Goal: Task Accomplishment & Management: Complete application form

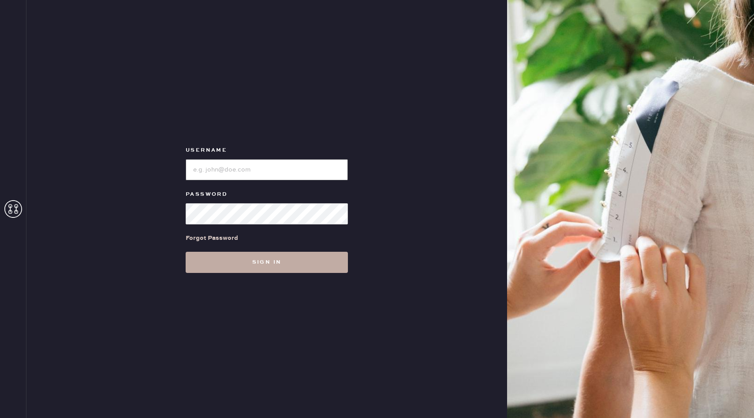
type input "reformationuppereastside"
click at [270, 266] on button "Sign in" at bounding box center [267, 262] width 162 height 21
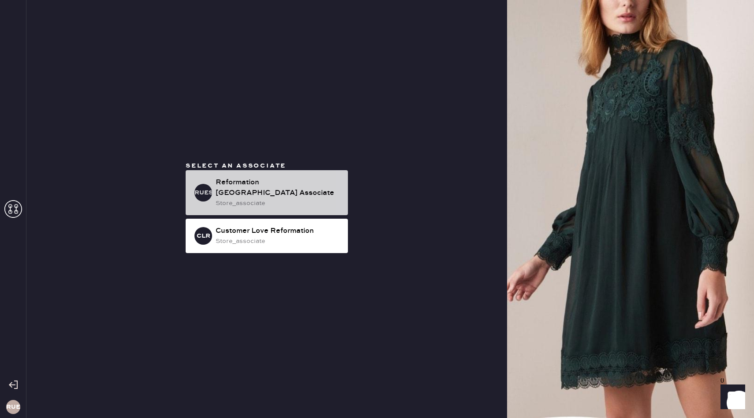
click at [272, 202] on div "store_associate" at bounding box center [278, 203] width 125 height 10
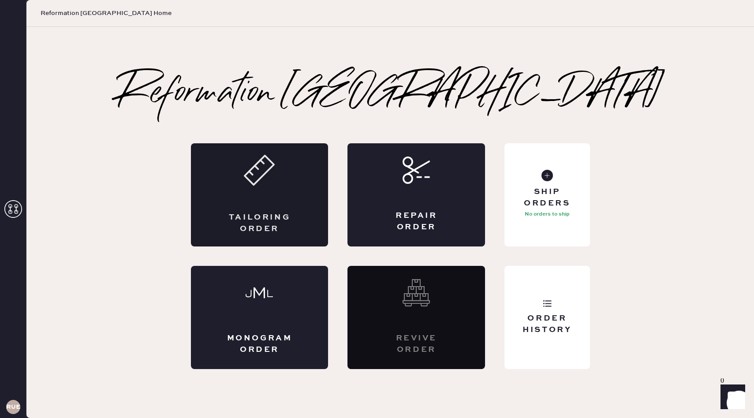
click at [287, 195] on div "Tailoring Order" at bounding box center [260, 194] width 138 height 103
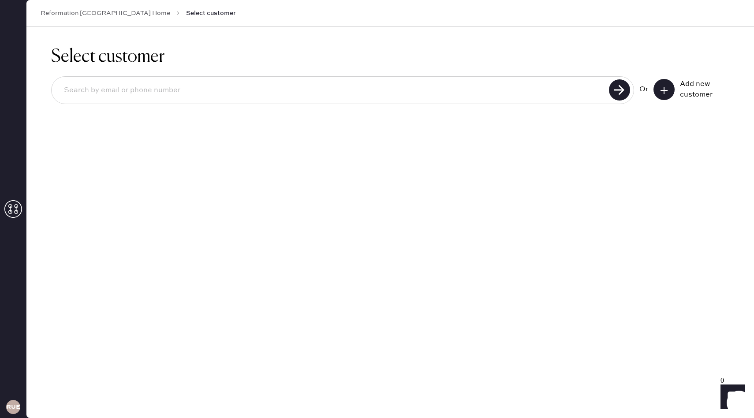
click at [227, 88] on input at bounding box center [332, 90] width 550 height 20
type input "lizacuoco@gmail.com"
click at [625, 90] on use at bounding box center [619, 89] width 21 height 21
click at [619, 90] on use at bounding box center [619, 89] width 21 height 21
click at [275, 89] on input "lizacuoco@gmail.com" at bounding box center [332, 90] width 550 height 20
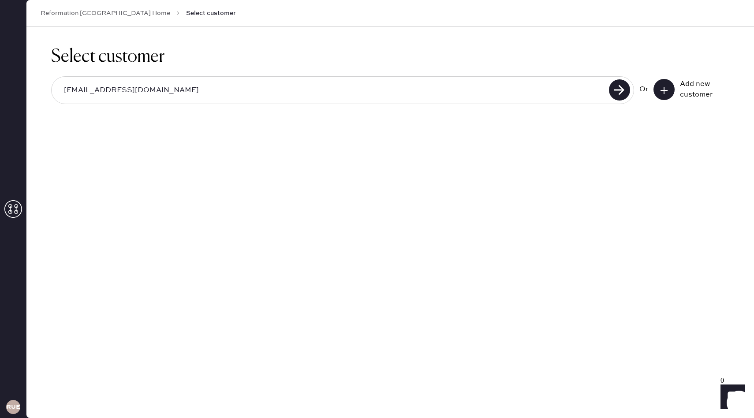
click at [275, 89] on input "lizacuoco@gmail.com" at bounding box center [332, 90] width 550 height 20
click at [620, 88] on use at bounding box center [619, 89] width 21 height 21
click at [570, 85] on input "lizacuoco@gmail.com" at bounding box center [332, 90] width 550 height 20
click at [617, 91] on use at bounding box center [619, 89] width 21 height 21
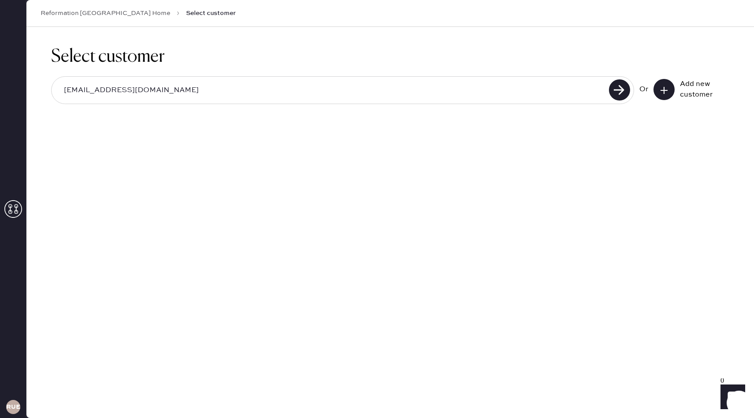
click at [481, 85] on input "lizacuoco@gmail.com" at bounding box center [332, 90] width 550 height 20
click at [659, 89] on button at bounding box center [664, 89] width 21 height 21
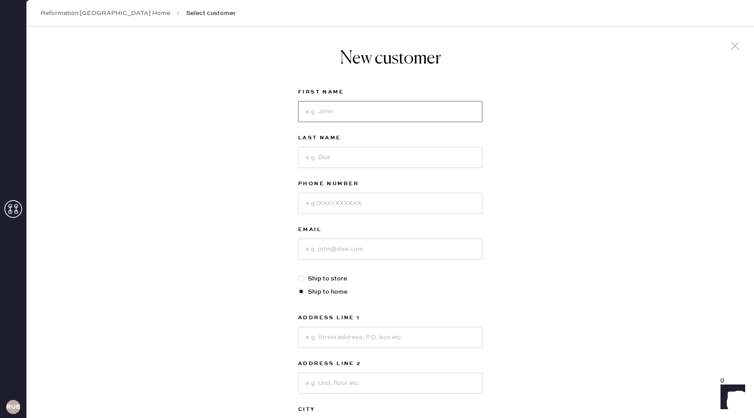
click at [354, 110] on input at bounding box center [390, 111] width 184 height 21
type input "Liza"
click at [319, 159] on input at bounding box center [390, 157] width 184 height 21
type input "Cuoco"
click at [341, 206] on input at bounding box center [390, 203] width 184 height 21
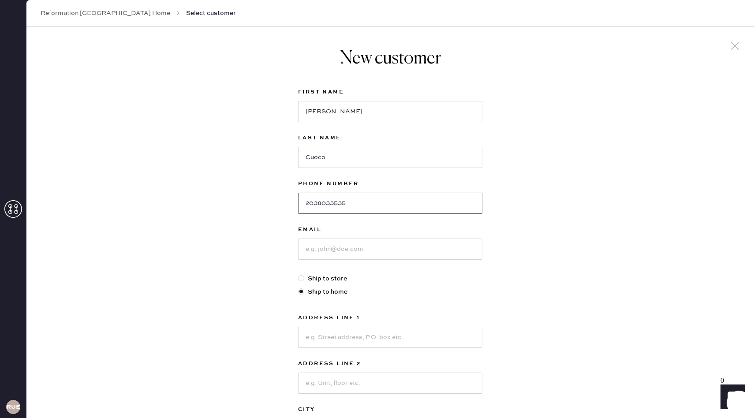
type input "2038033535"
click at [326, 251] on input at bounding box center [390, 249] width 184 height 21
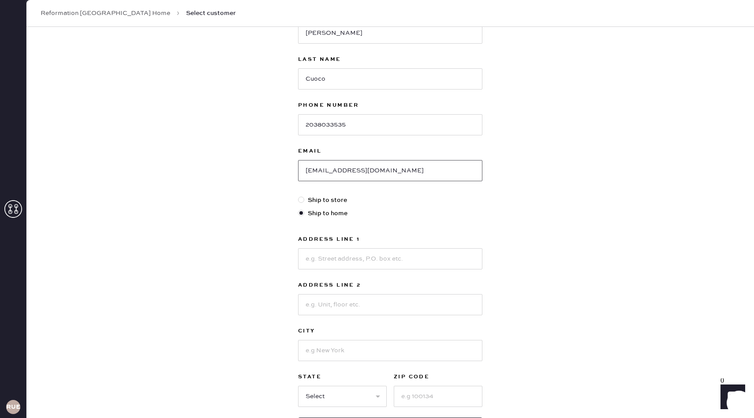
scroll to position [91, 0]
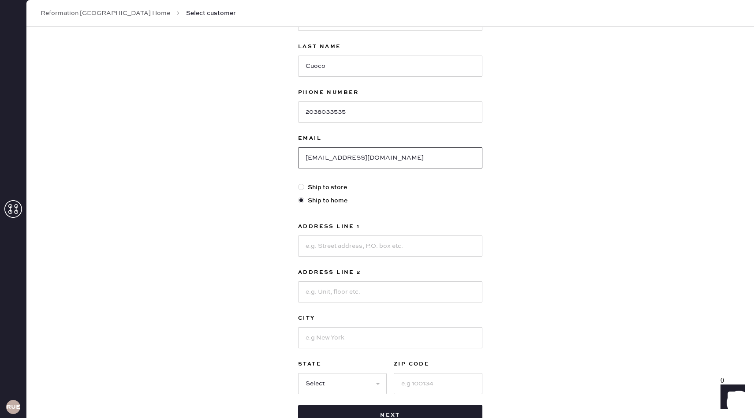
type input "lizacuoco@gmail.com"
click at [337, 202] on label "Ship to home" at bounding box center [390, 201] width 184 height 10
click at [299, 196] on input "Ship to home" at bounding box center [298, 196] width 0 height 0
click at [286, 228] on div "New customer First Name Liza Last Name Cuoco Phone Number 2038033535 Email liza…" at bounding box center [390, 209] width 728 height 547
click at [342, 240] on input at bounding box center [390, 246] width 184 height 21
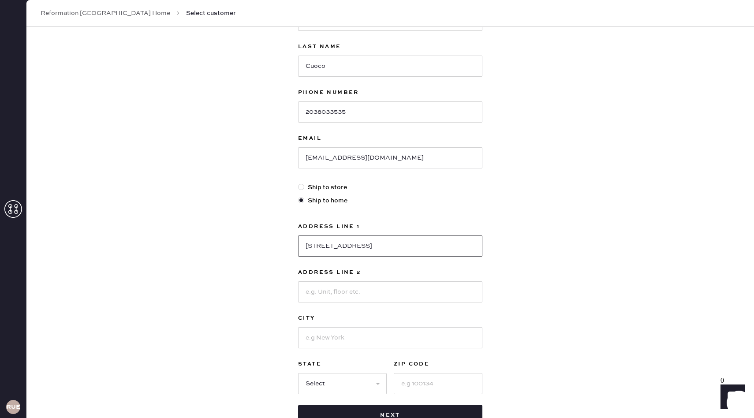
type input "92 mariomi road"
click at [336, 341] on input at bounding box center [390, 337] width 184 height 21
type input "n"
type input "C"
type input "New Canan"
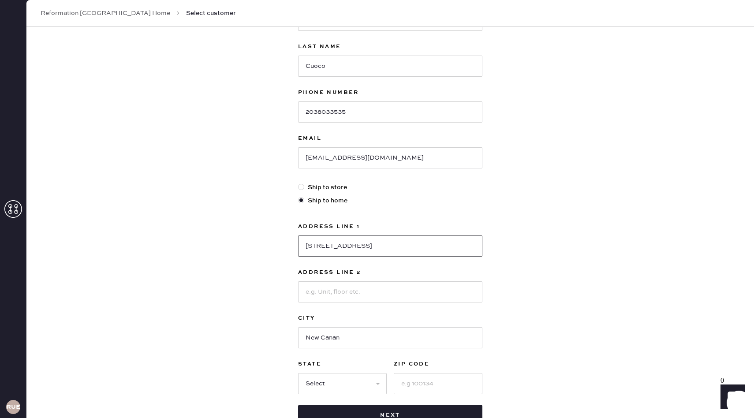
click at [364, 250] on input "92 mariomi road" at bounding box center [390, 246] width 184 height 21
click at [335, 247] on input "92 mariomi road" at bounding box center [390, 246] width 184 height 21
click at [363, 245] on input "92 mariomi road" at bounding box center [390, 246] width 184 height 21
type input "92 mariomi road"
click at [336, 343] on input "New Canan" at bounding box center [390, 337] width 184 height 21
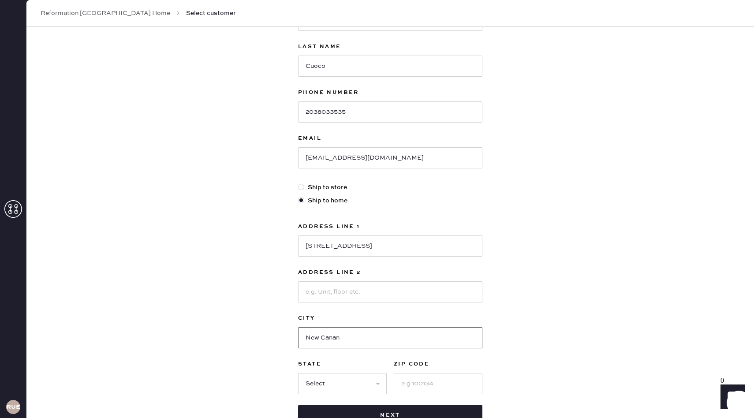
scroll to position [156, 0]
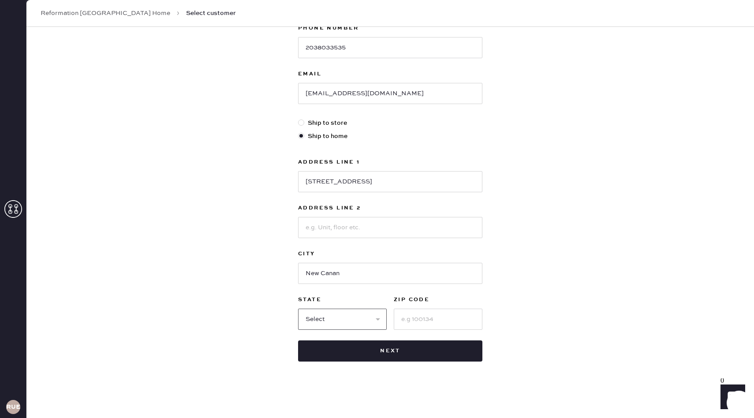
click at [343, 326] on select "Select AK AL AR AZ CA CO CT [GEOGRAPHIC_DATA] DE FL [GEOGRAPHIC_DATA] HI [GEOGR…" at bounding box center [342, 319] width 89 height 21
select select "CT"
click at [433, 318] on input at bounding box center [438, 319] width 89 height 21
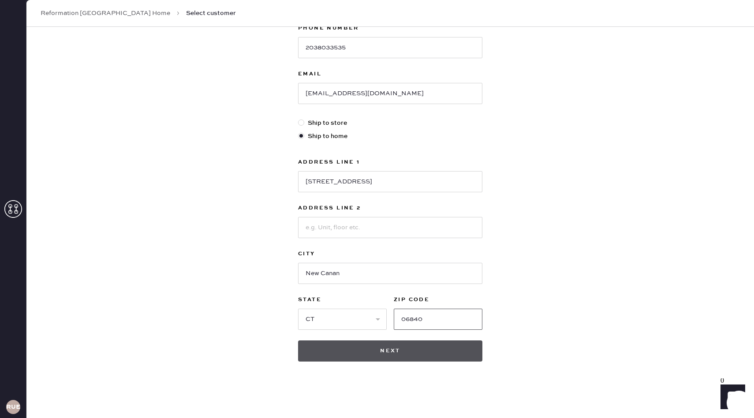
type input "06840"
click at [411, 348] on button "Next" at bounding box center [390, 351] width 184 height 21
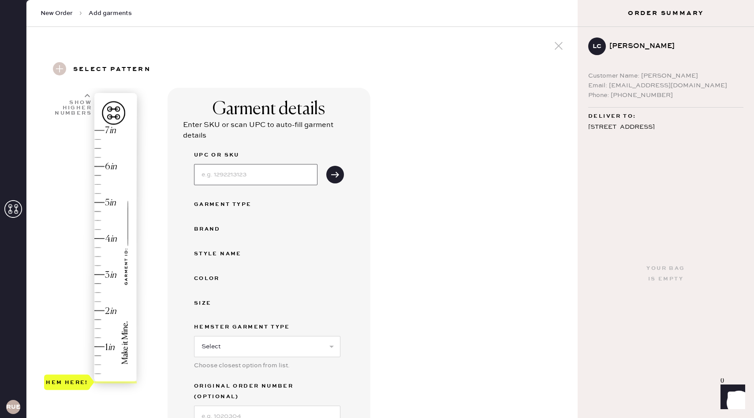
click at [272, 172] on input at bounding box center [255, 174] width 123 height 21
click at [165, 261] on div "1 in 2 in 3 in 4 in 5 in 6 in 7 in Show higher numbers Show lower numbers Hem h…" at bounding box center [302, 317] width 537 height 458
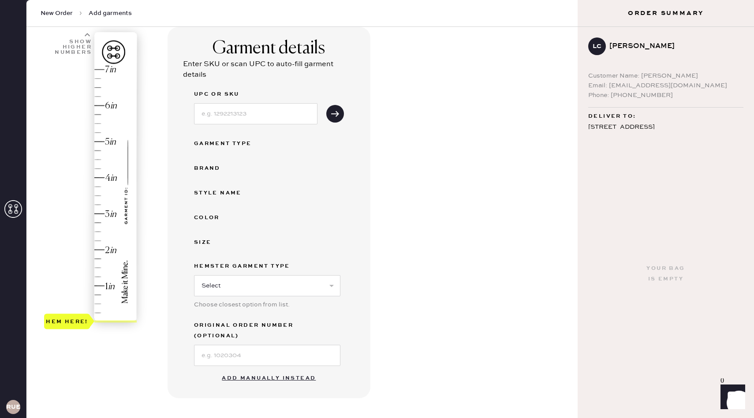
scroll to position [61, 0]
click at [217, 196] on div "Style name" at bounding box center [229, 192] width 71 height 11
click at [257, 291] on select "Select Basic Skirt Jeans Leggings Pants Shorts Basic Sleeved Dress Basic Sleeve…" at bounding box center [267, 285] width 146 height 21
select select "4"
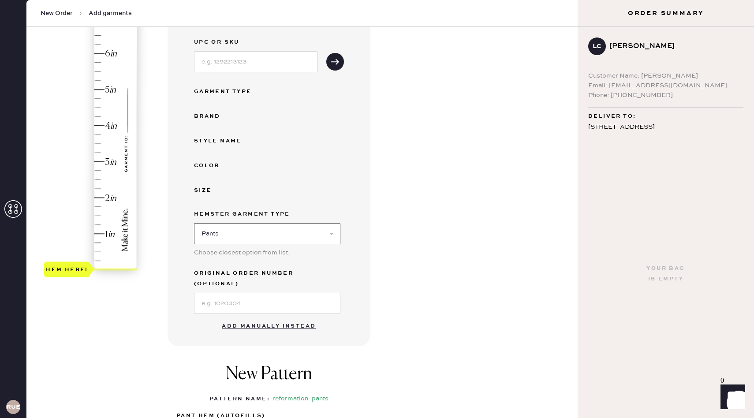
scroll to position [117, 0]
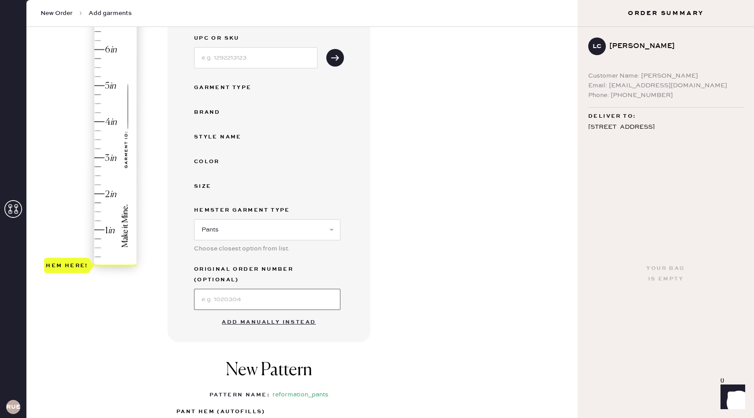
click at [262, 289] on input at bounding box center [267, 299] width 146 height 21
click at [199, 342] on div "New Pattern Pattern Name : reformation_pants 1 in 2 in 3 in 4 in Show higher nu…" at bounding box center [269, 402] width 203 height 121
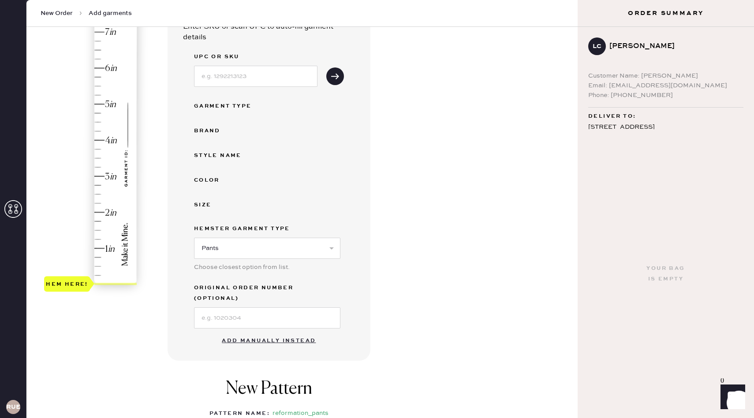
scroll to position [92, 0]
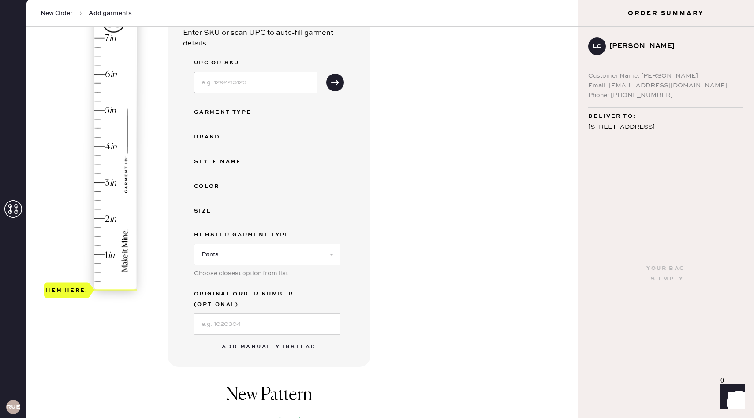
click at [247, 83] on input at bounding box center [255, 82] width 123 height 21
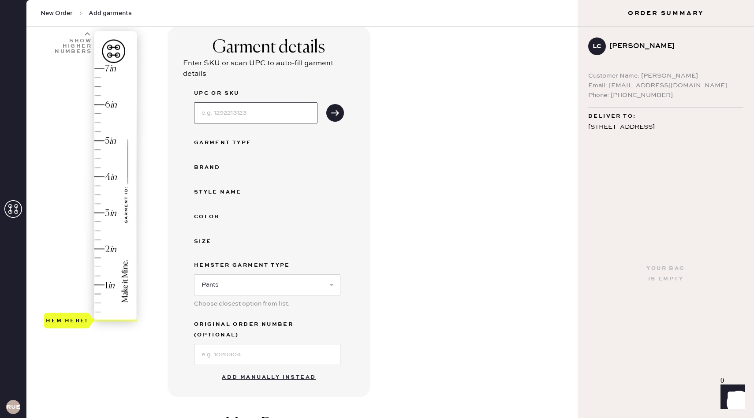
scroll to position [52, 0]
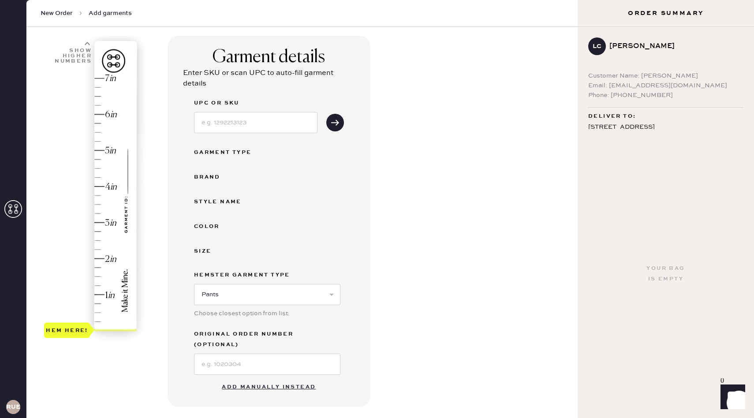
click at [238, 83] on div "Enter SKU or scan UPC to auto-fill garment details" at bounding box center [269, 78] width 172 height 21
click at [230, 127] on input at bounding box center [255, 122] width 123 height 21
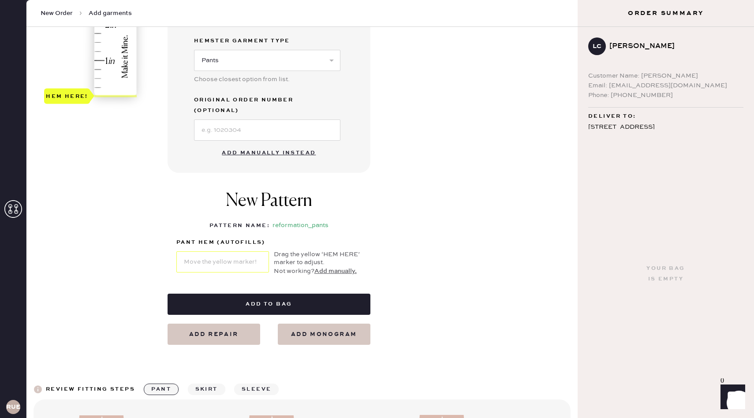
scroll to position [289, 0]
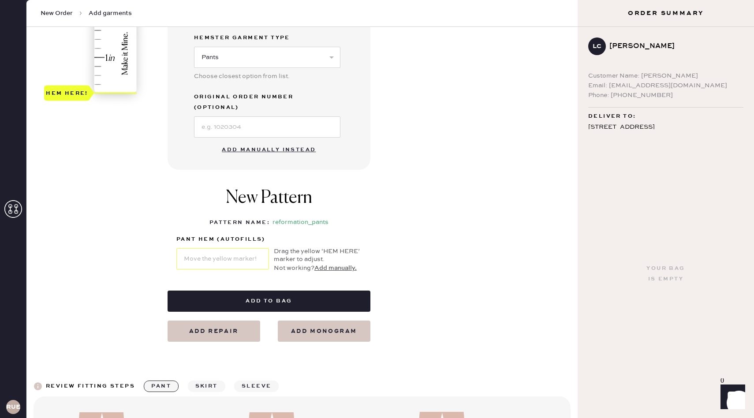
click at [332, 263] on button "Add manually." at bounding box center [335, 268] width 42 height 10
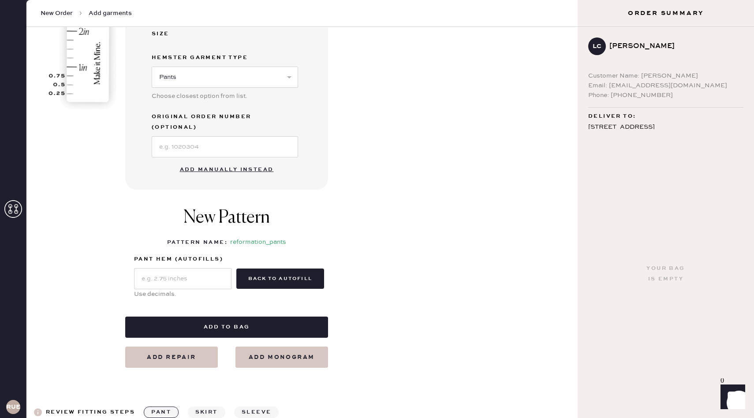
scroll to position [272, 0]
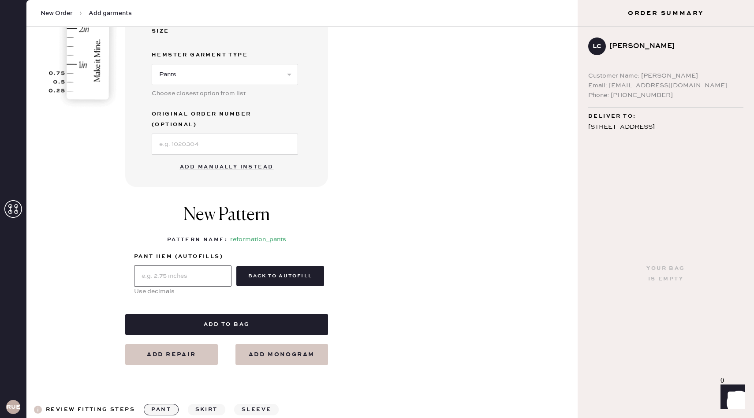
click at [179, 267] on input "text" at bounding box center [182, 276] width 97 height 21
type input "1.5"
click at [130, 278] on div "New Pattern Pattern Name : reformation_pants pant hem (autofills) 1.5 Use decim…" at bounding box center [226, 250] width 203 height 109
click at [217, 288] on div "New Pattern Pattern Name : reformation_pants pant hem (autofills) 1.5 Use decim…" at bounding box center [226, 250] width 203 height 109
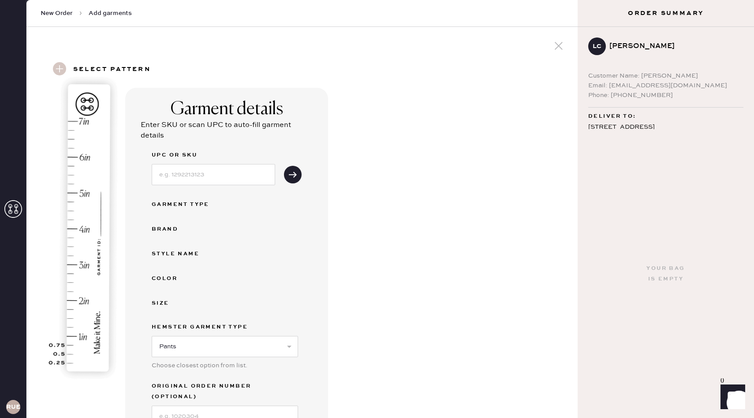
scroll to position [151, 0]
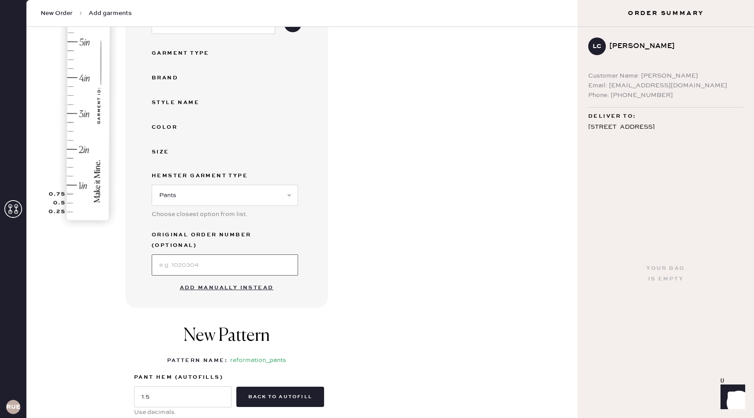
click at [197, 254] on input at bounding box center [225, 264] width 146 height 21
type input "/"
click at [213, 262] on input "/" at bounding box center [225, 264] width 146 height 21
type input "S21131012"
click at [374, 276] on div "Garment details Enter SKU or scan UPC to auto-fill garment details UPC or SKU G…" at bounding box center [347, 211] width 445 height 550
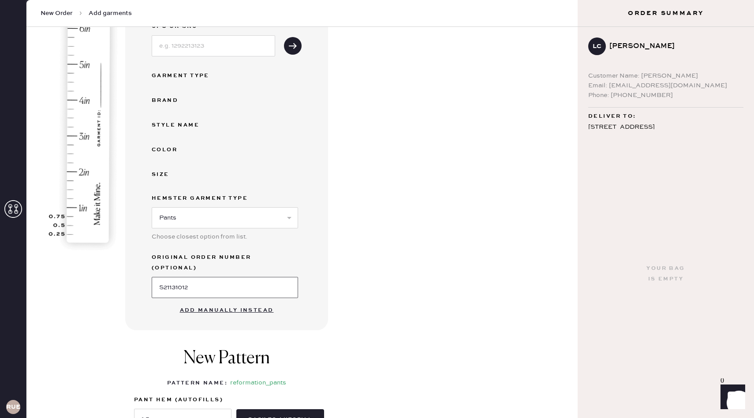
scroll to position [127, 0]
click at [241, 278] on input "S21131012" at bounding box center [225, 288] width 146 height 21
click at [217, 52] on input at bounding box center [213, 47] width 123 height 21
paste input "S21131012"
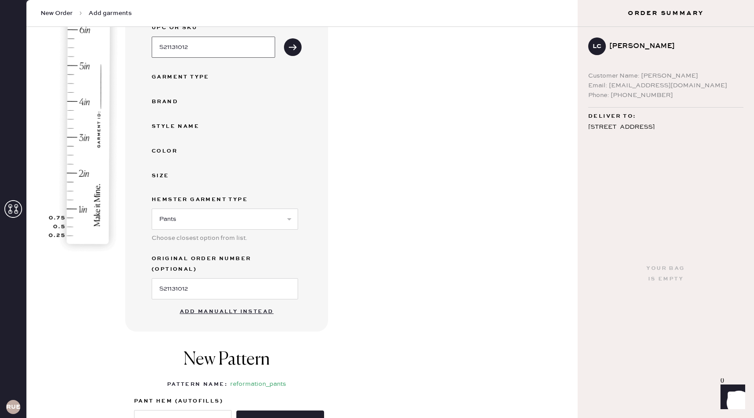
type input "S21131012"
click at [205, 278] on input "S21131012" at bounding box center [225, 288] width 146 height 21
click at [294, 41] on button "submit" at bounding box center [293, 47] width 18 height 18
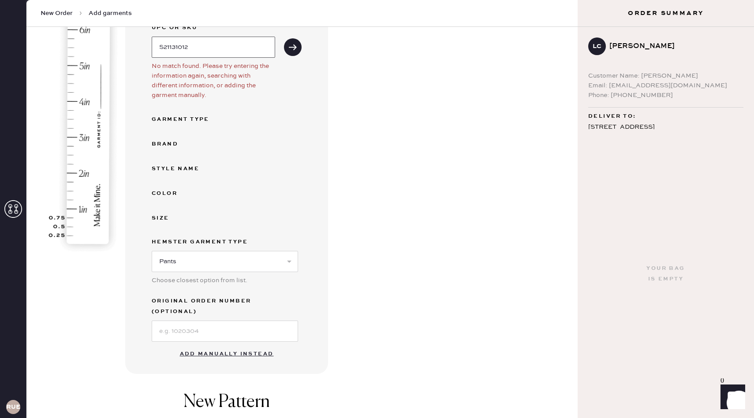
click at [259, 44] on input "S21131012" at bounding box center [213, 47] width 123 height 21
click at [201, 49] on input "S21131012" at bounding box center [213, 47] width 123 height 21
click at [337, 116] on div "Garment details Enter SKU or scan UPC to auto-fill garment details UPC or SKU S…" at bounding box center [347, 256] width 445 height 592
click at [244, 347] on button "Add manually instead" at bounding box center [227, 354] width 105 height 18
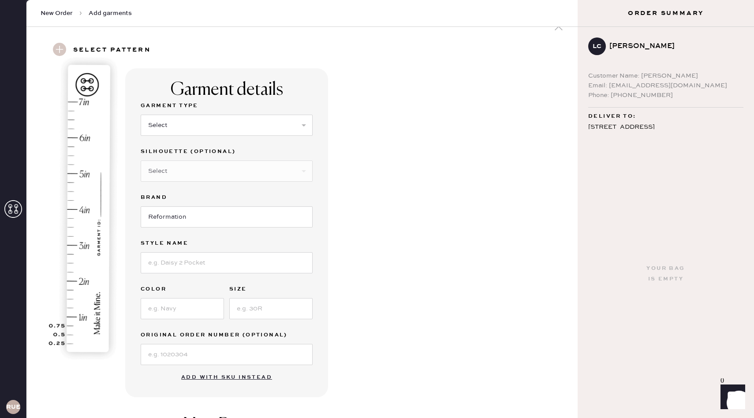
scroll to position [18, 0]
click at [229, 130] on select "Select Basic Skirt Jeans Leggings Pants Shorts Basic Sleeved Dress Basic Sleeve…" at bounding box center [227, 126] width 172 height 21
select select "4"
click at [220, 183] on div "Silhouette (optional) Select Joggers Shorts Cropped Flare Boot Cut Straight Ski…" at bounding box center [227, 171] width 172 height 46
click at [221, 178] on select "Select Joggers Shorts Cropped Flare Boot Cut Straight Skinny Other" at bounding box center [227, 172] width 172 height 21
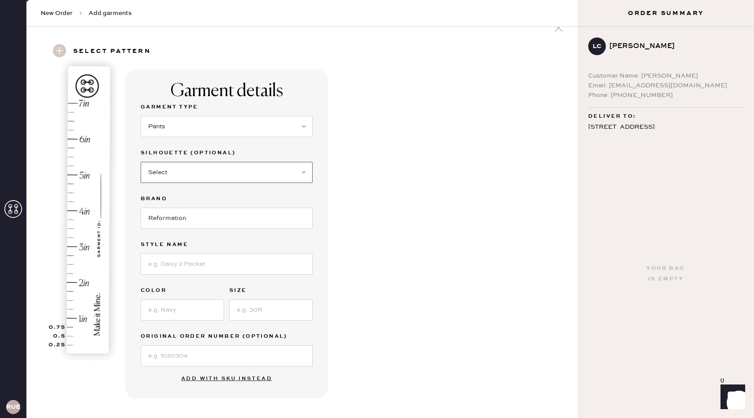
select select "11"
click at [217, 225] on input "Reformation" at bounding box center [227, 218] width 172 height 21
click at [216, 257] on input at bounding box center [227, 264] width 172 height 21
type input "Vida Low Rise Pant"
click at [175, 309] on input at bounding box center [182, 309] width 83 height 21
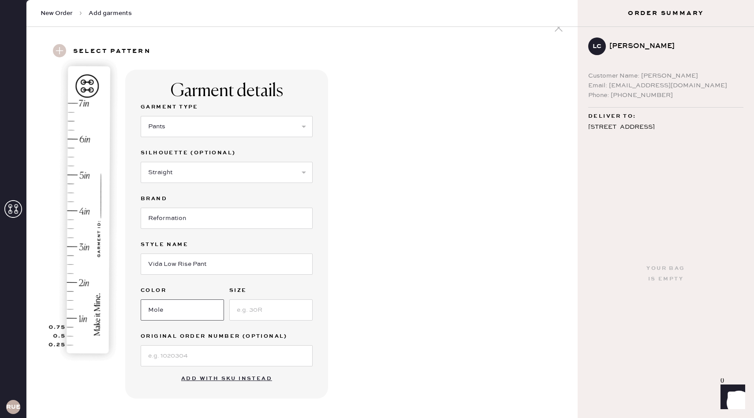
type input "Mole"
click at [245, 314] on input at bounding box center [270, 309] width 83 height 21
type input "2"
click at [193, 360] on input at bounding box center [227, 355] width 172 height 21
paste input "S21131012"
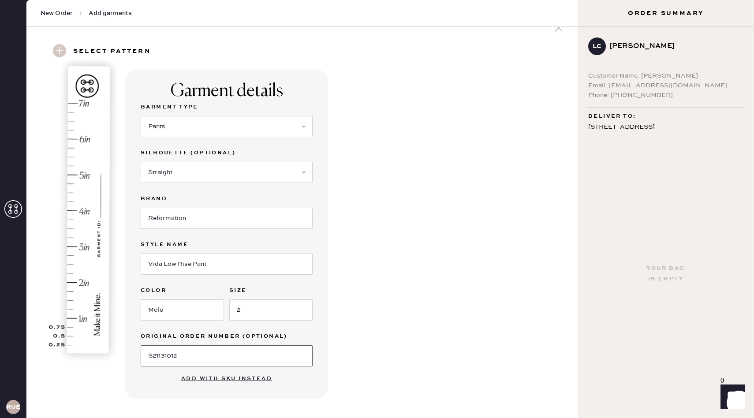
type input "S21131012"
click at [362, 328] on div "Garment details Garment Type Select Basic Skirt Jeans Leggings Pants Shorts Bas…" at bounding box center [347, 323] width 445 height 507
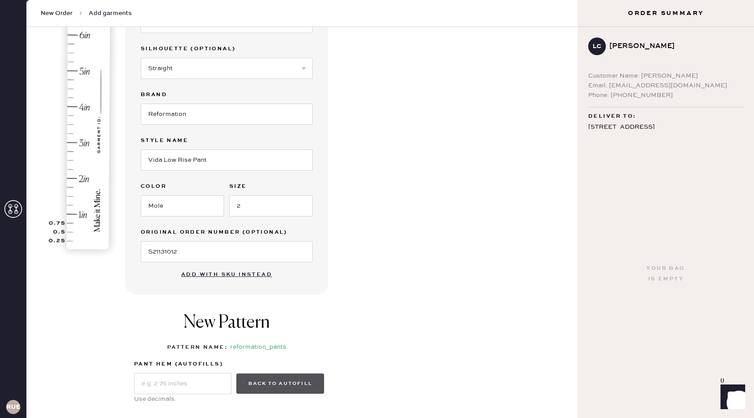
scroll to position [67, 0]
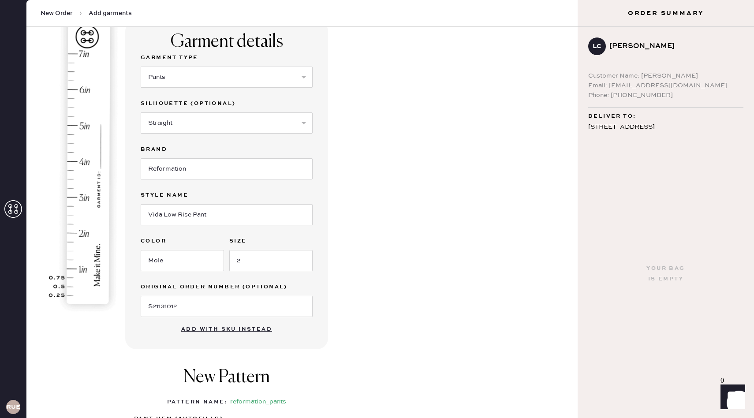
click at [93, 282] on img at bounding box center [84, 160] width 109 height 309
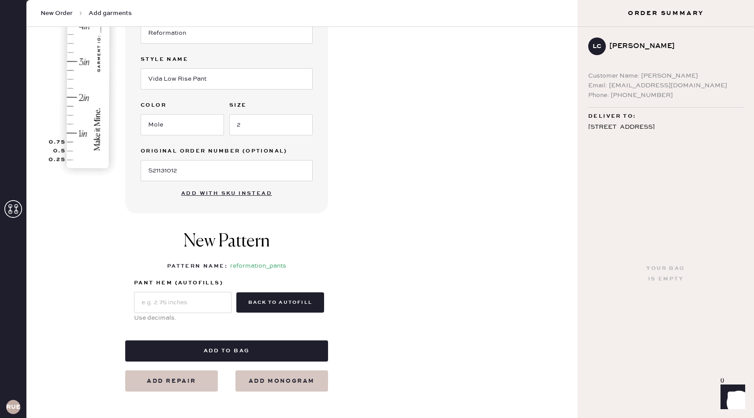
scroll to position [209, 0]
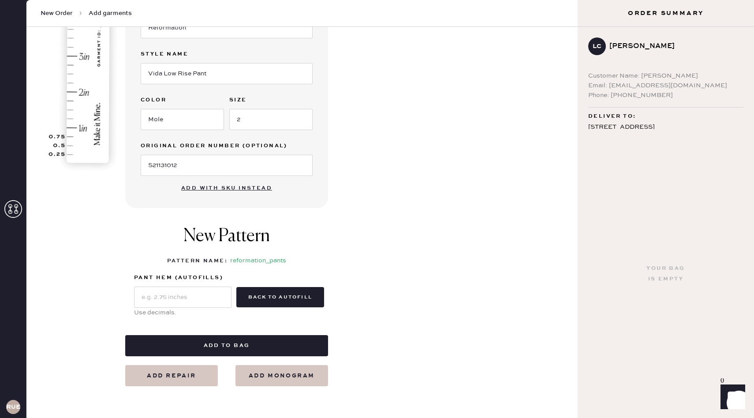
click at [205, 279] on label "pant hem (autofills)" at bounding box center [182, 278] width 97 height 11
click at [203, 290] on input "text" at bounding box center [182, 297] width 97 height 21
type input "1.5"
click at [474, 239] on div "Garment details Garment Type Select Basic Skirt Jeans Leggings Pants Shorts Bas…" at bounding box center [347, 132] width 445 height 507
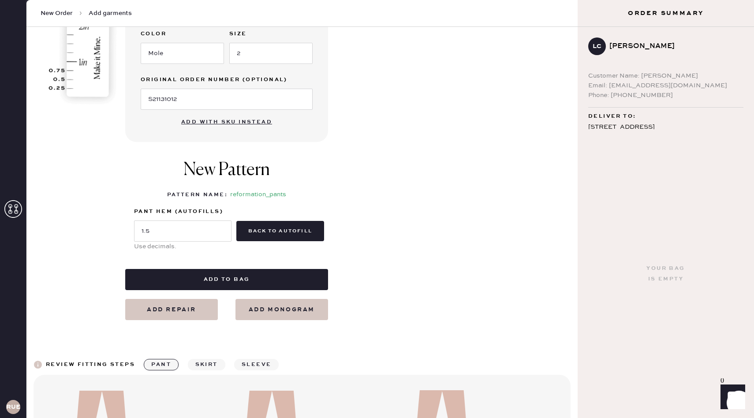
scroll to position [274, 0]
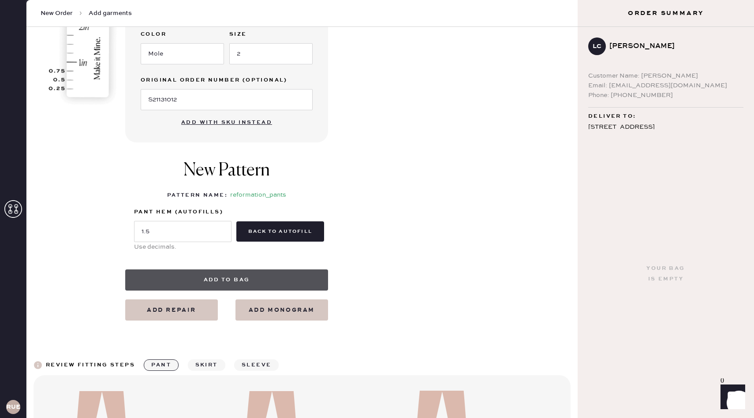
click at [285, 286] on button "Add to bag" at bounding box center [226, 279] width 203 height 21
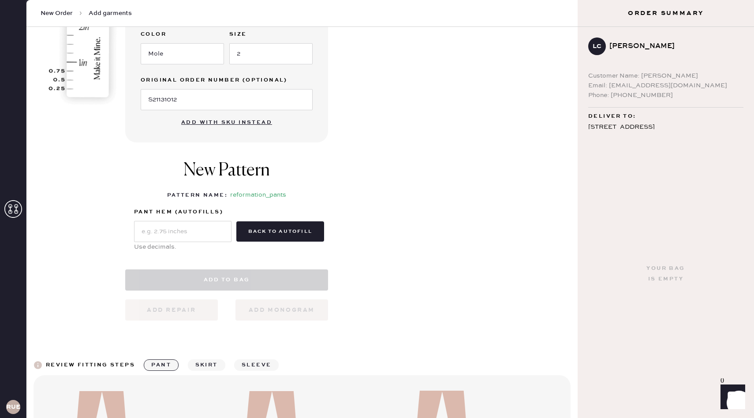
scroll to position [304, 0]
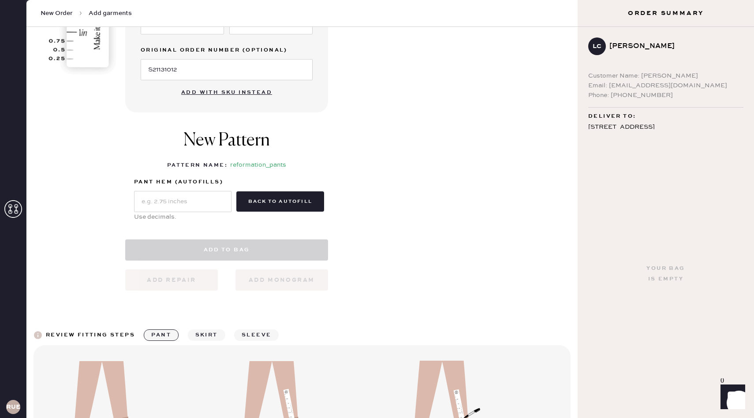
select select "4"
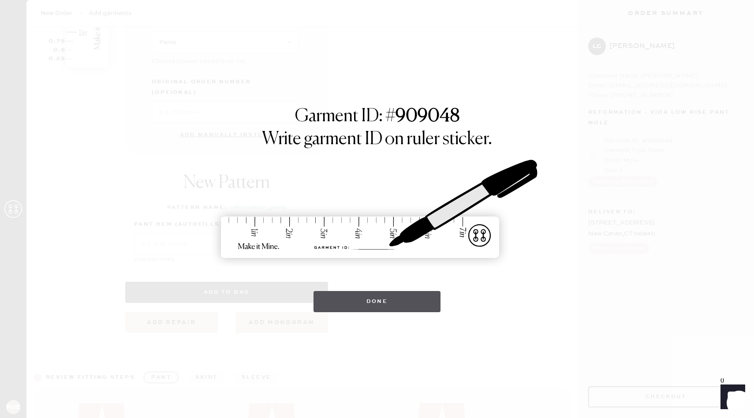
click at [401, 303] on button "Done" at bounding box center [377, 301] width 127 height 21
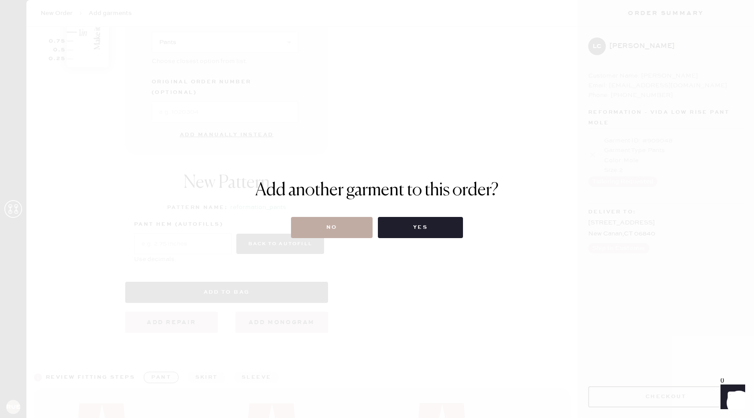
click at [348, 224] on button "No" at bounding box center [332, 227] width 82 height 21
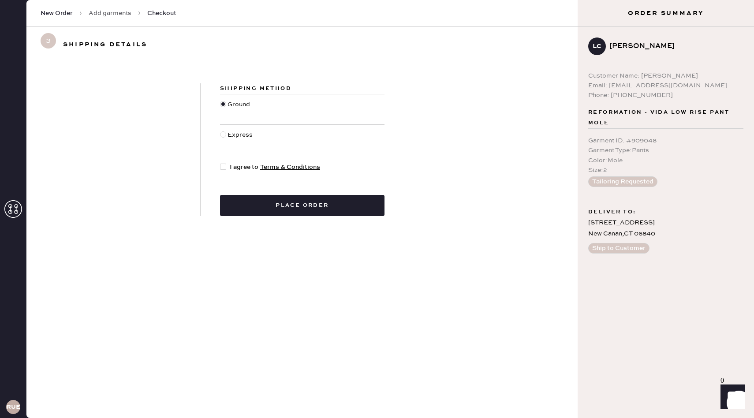
click at [250, 168] on span "I agree to Terms & Conditions" at bounding box center [275, 167] width 90 height 10
click at [221, 163] on input "I agree to Terms & Conditions" at bounding box center [220, 162] width 0 height 0
checkbox input "true"
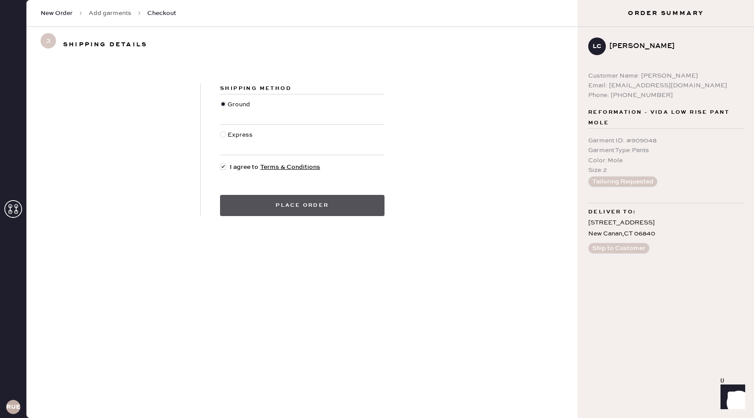
click at [320, 213] on button "Place order" at bounding box center [302, 205] width 165 height 21
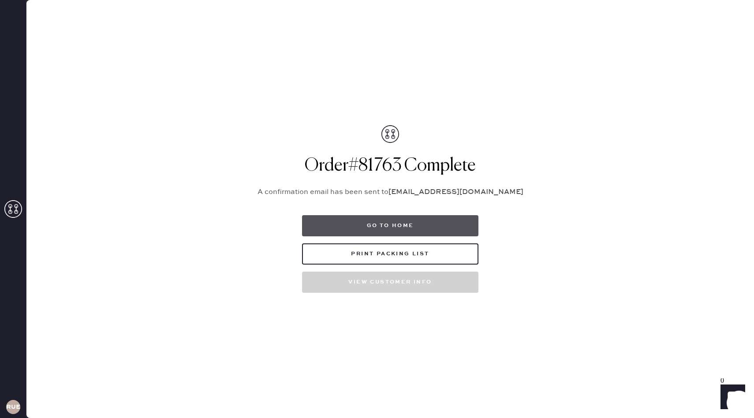
click at [409, 223] on button "Go to home" at bounding box center [390, 225] width 176 height 21
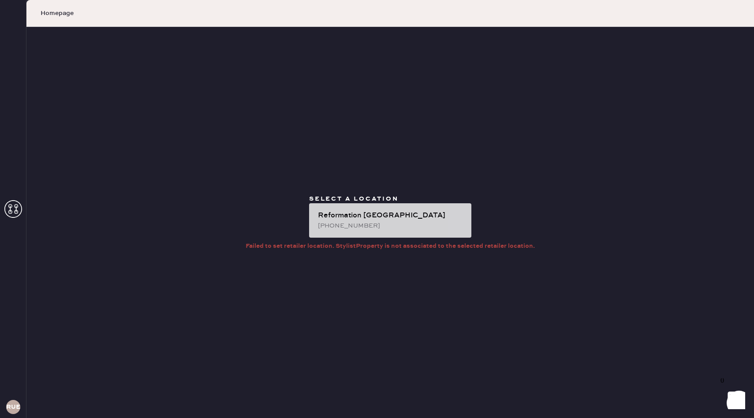
click at [399, 217] on div "Reformation [GEOGRAPHIC_DATA]" at bounding box center [391, 215] width 146 height 11
click at [380, 226] on div "[PHONE_NUMBER]" at bounding box center [391, 226] width 146 height 10
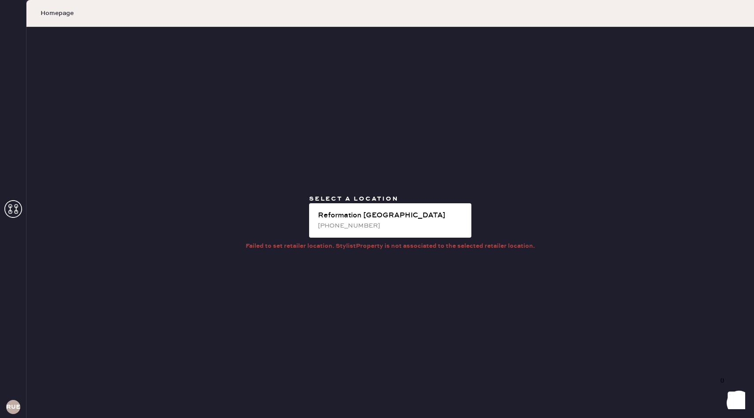
click at [111, 97] on div "Select a location Reformation Upper East Side (646) 921-0221 Failed to set reta…" at bounding box center [390, 222] width 728 height 391
click at [61, 9] on span "Homepage" at bounding box center [57, 13] width 33 height 9
click at [61, 14] on span "Homepage" at bounding box center [57, 13] width 33 height 9
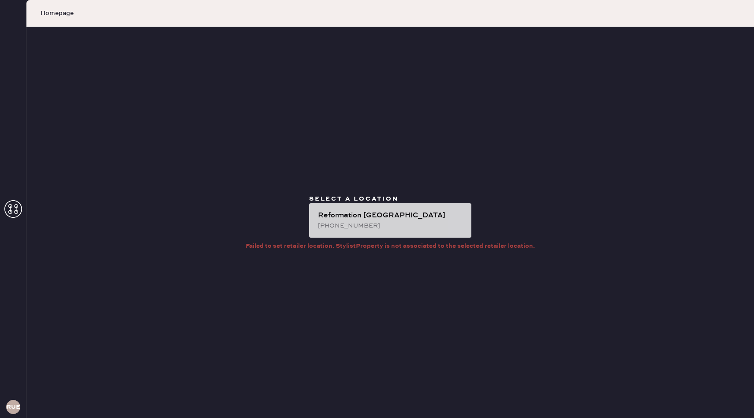
click at [347, 220] on div "Reformation [GEOGRAPHIC_DATA]" at bounding box center [391, 215] width 146 height 11
click at [350, 210] on div "Reformation Upper East Side (646) 921-0221" at bounding box center [390, 220] width 162 height 34
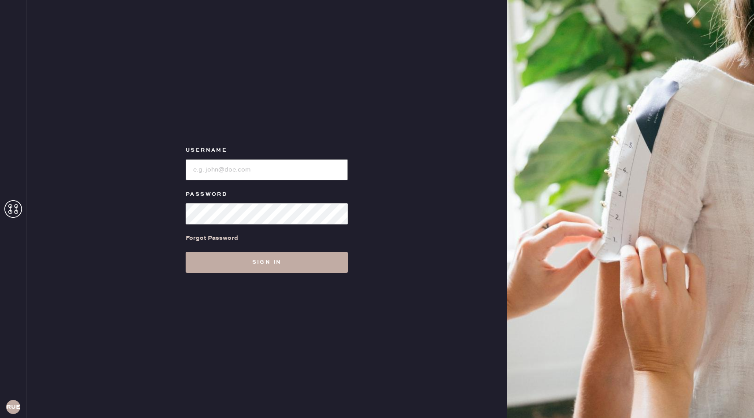
type input "reformationuppereastside"
click at [301, 266] on button "Sign in" at bounding box center [267, 262] width 162 height 21
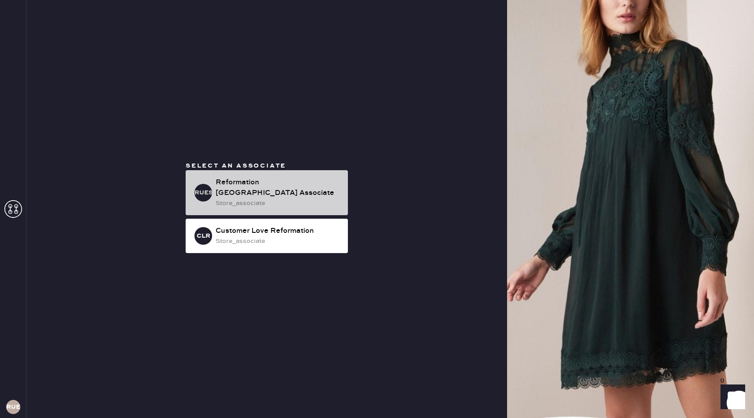
click at [229, 183] on div "Reformation [GEOGRAPHIC_DATA] Associate" at bounding box center [278, 187] width 125 height 21
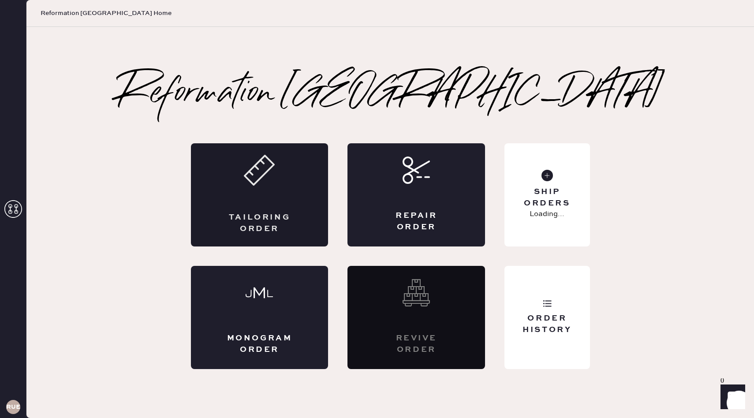
click at [278, 198] on div "Tailoring Order" at bounding box center [260, 194] width 138 height 103
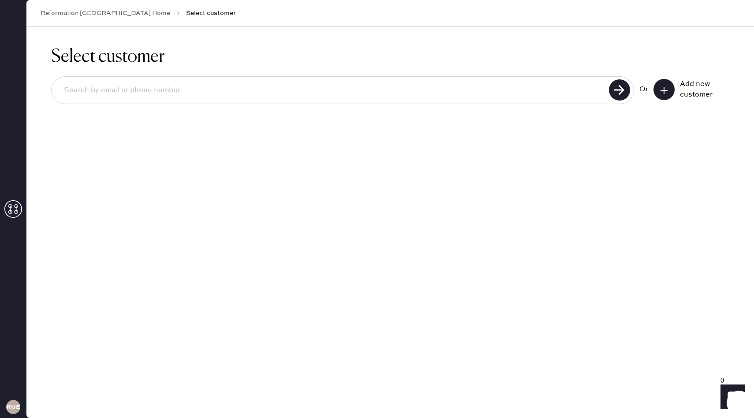
click at [675, 89] on div "Add new customer" at bounding box center [692, 89] width 76 height 21
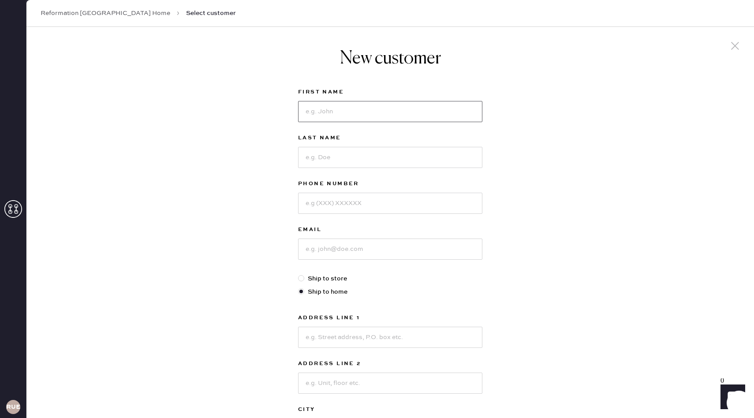
click at [354, 114] on input at bounding box center [390, 111] width 184 height 21
type input "[PERSON_NAME]"
click at [334, 165] on input at bounding box center [390, 157] width 184 height 21
type input "[PERSON_NAME]"
click at [326, 201] on input at bounding box center [390, 203] width 184 height 21
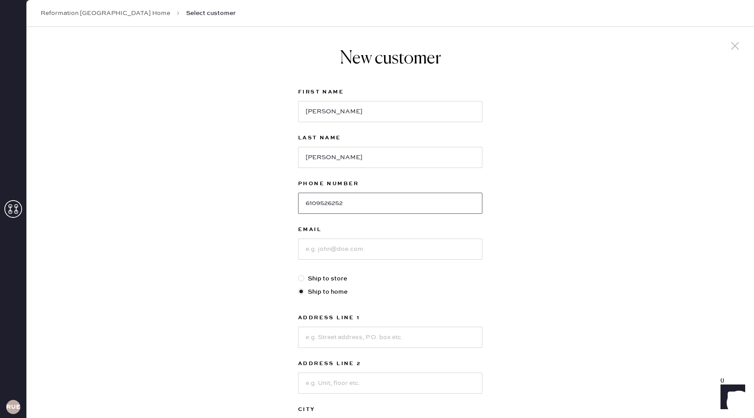
type input "6109526252"
click at [337, 259] on input at bounding box center [390, 249] width 184 height 21
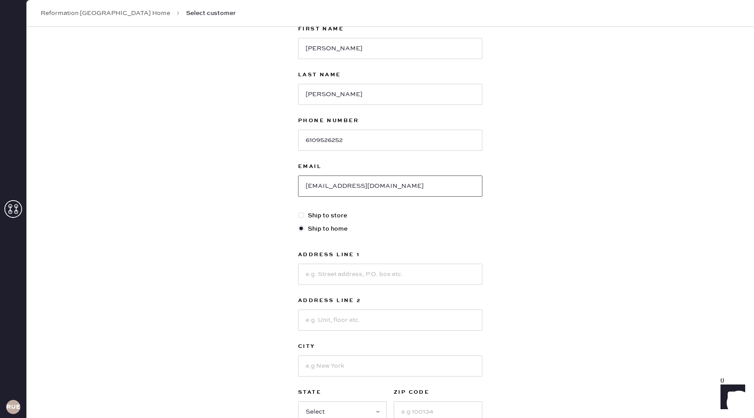
type input "[EMAIL_ADDRESS][DOMAIN_NAME]"
click at [313, 216] on label "Ship to store" at bounding box center [390, 216] width 184 height 10
click at [299, 211] on input "Ship to store" at bounding box center [298, 211] width 0 height 0
radio input "true"
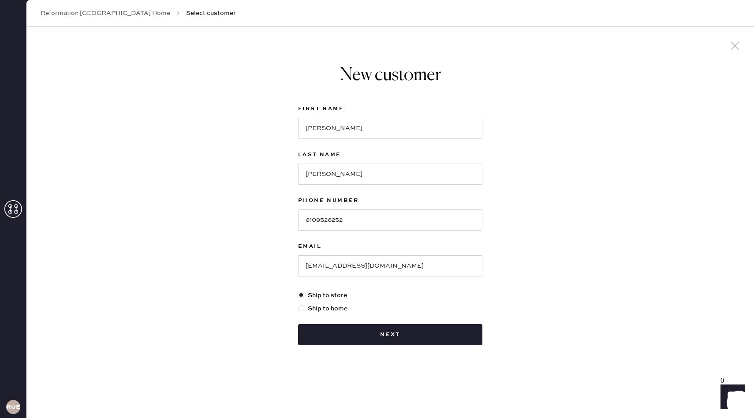
click at [324, 309] on label "Ship to home" at bounding box center [390, 309] width 184 height 10
click at [299, 304] on input "Ship to home" at bounding box center [298, 304] width 0 height 0
radio input "true"
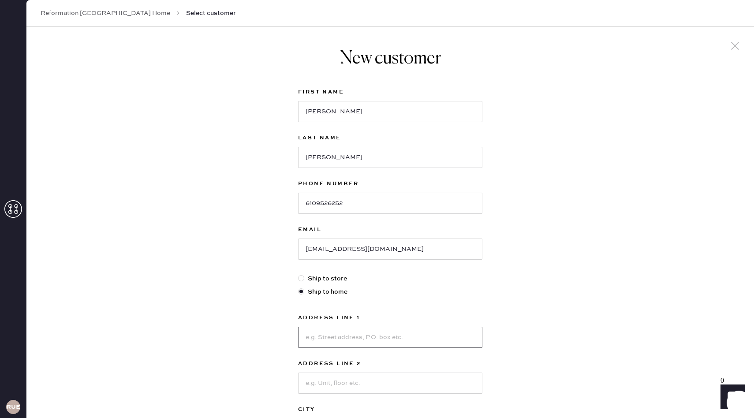
click at [329, 331] on input at bounding box center [390, 337] width 184 height 21
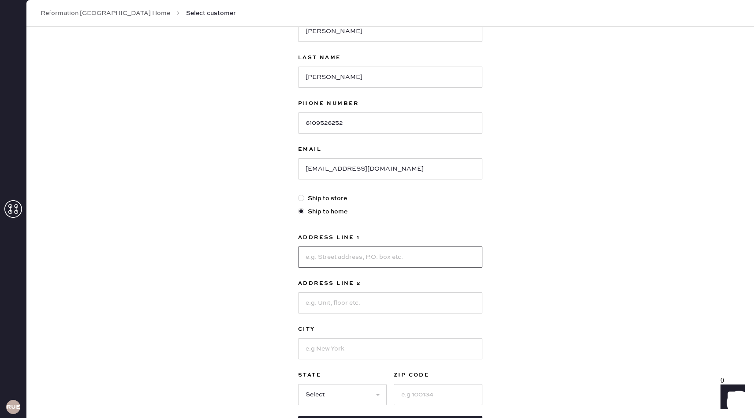
scroll to position [98, 0]
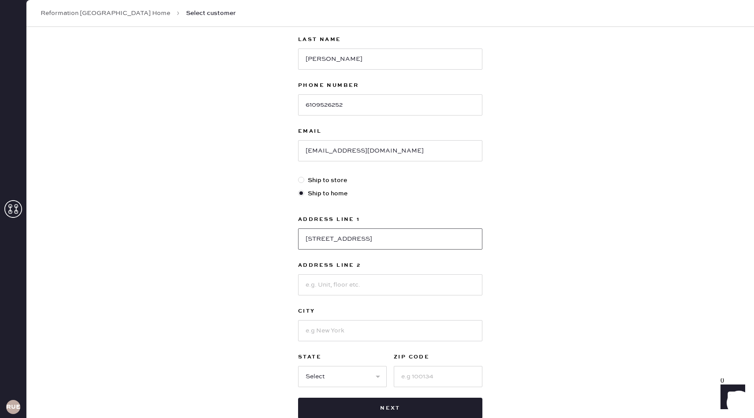
type input "[STREET_ADDRESS]"
click at [324, 338] on input at bounding box center [390, 330] width 184 height 21
type input "[US_STATE]"
click at [352, 378] on select "Select AK AL AR AZ CA CO CT [GEOGRAPHIC_DATA] DE FL [GEOGRAPHIC_DATA] HI [GEOGR…" at bounding box center [342, 376] width 89 height 21
select select "NY"
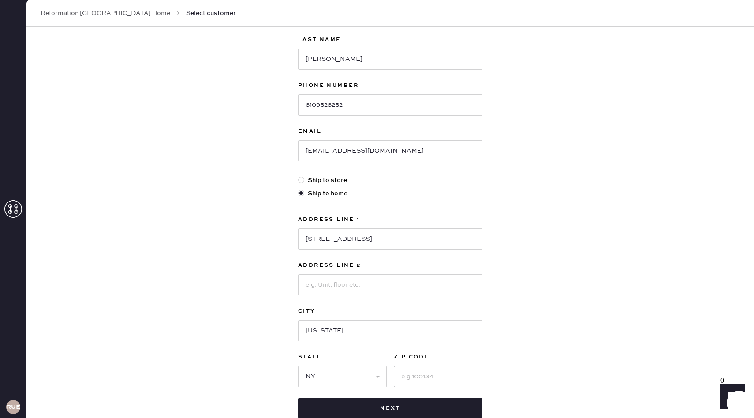
click at [418, 373] on input at bounding box center [438, 376] width 89 height 21
type input "10021"
click at [551, 318] on div "New customer First Name [PERSON_NAME] Last Name [PERSON_NAME] Phone Number [PHO…" at bounding box center [390, 202] width 728 height 547
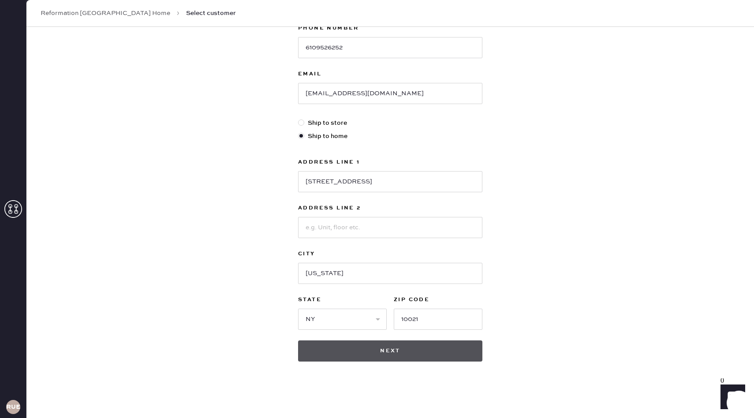
click at [439, 343] on button "Next" at bounding box center [390, 351] width 184 height 21
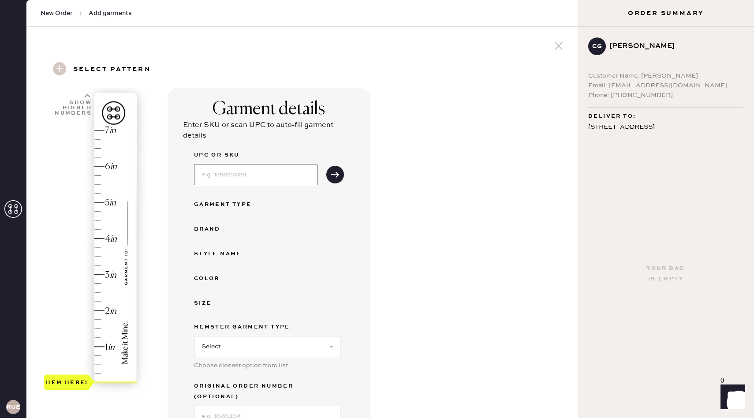
click at [276, 183] on input at bounding box center [255, 174] width 123 height 21
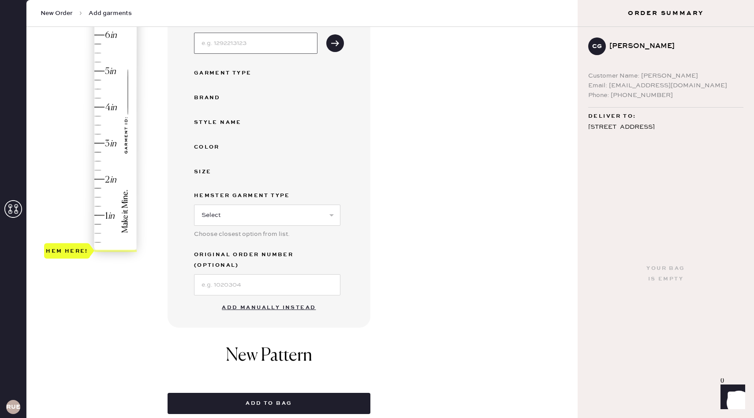
scroll to position [133, 0]
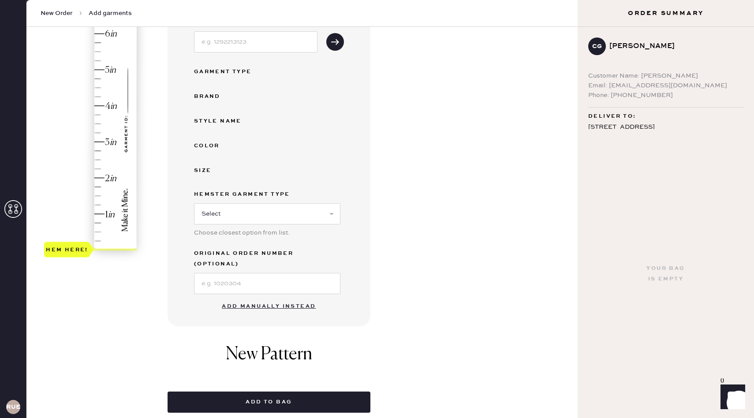
click at [396, 158] on div "Garment details Enter SKU or scan UPC to auto-fill garment details UPC or SKU G…" at bounding box center [369, 184] width 403 height 458
click at [441, 200] on div "Garment details Enter SKU or scan UPC to auto-fill garment details UPC or SKU G…" at bounding box center [369, 184] width 403 height 458
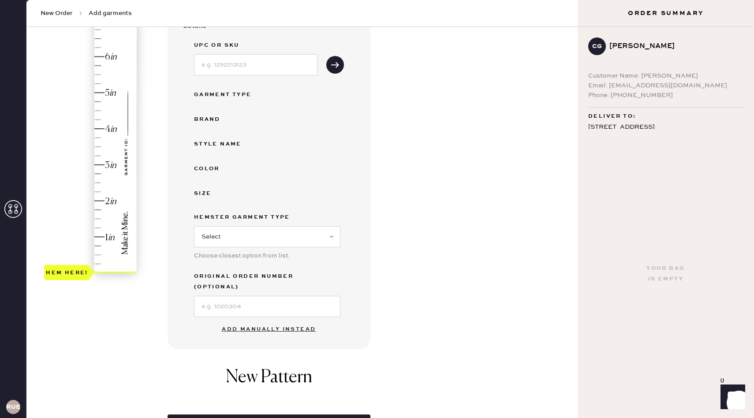
scroll to position [120, 0]
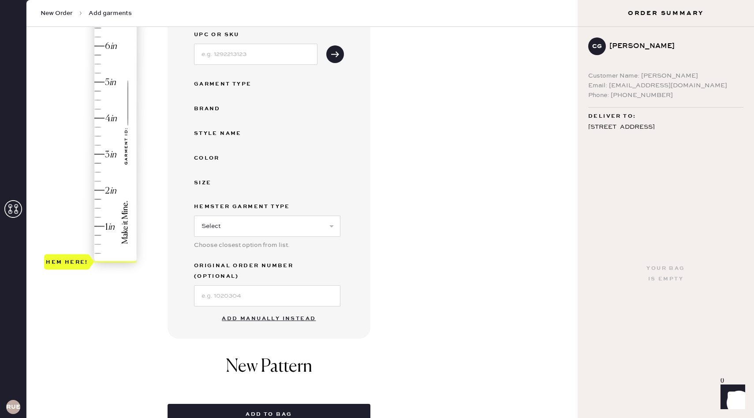
click at [292, 310] on button "Add manually instead" at bounding box center [269, 319] width 105 height 18
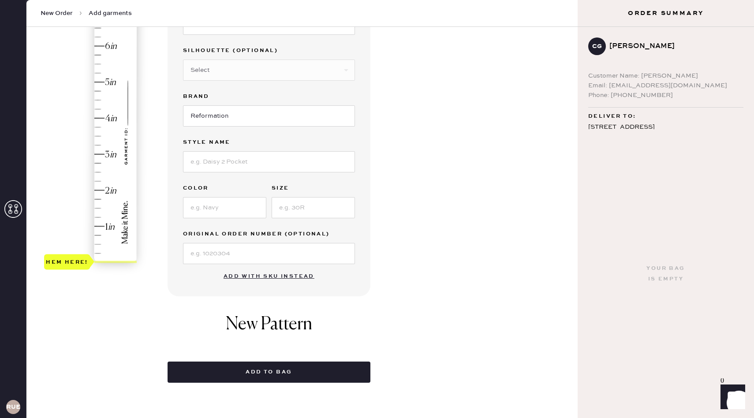
scroll to position [0, 0]
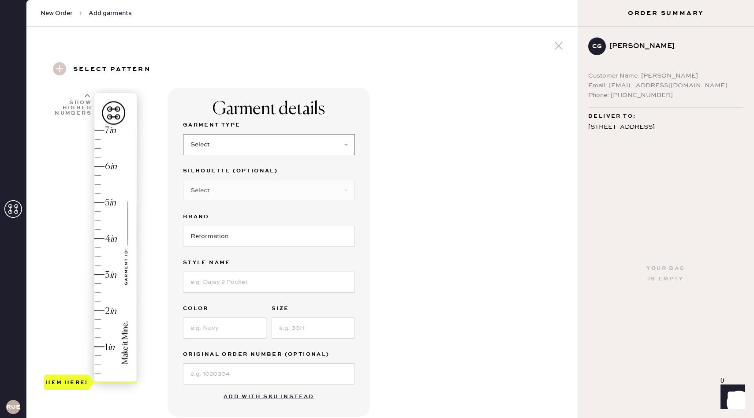
click at [282, 153] on select "Select Basic Skirt Jeans Leggings Pants Shorts Basic Sleeved Dress Basic Sleeve…" at bounding box center [269, 144] width 172 height 21
select select "7"
click at [270, 187] on select "Select Maxi Dress Midi Dress Mini Dress Other" at bounding box center [269, 190] width 172 height 21
select select "33"
click at [266, 237] on input "Reformation" at bounding box center [269, 236] width 172 height 21
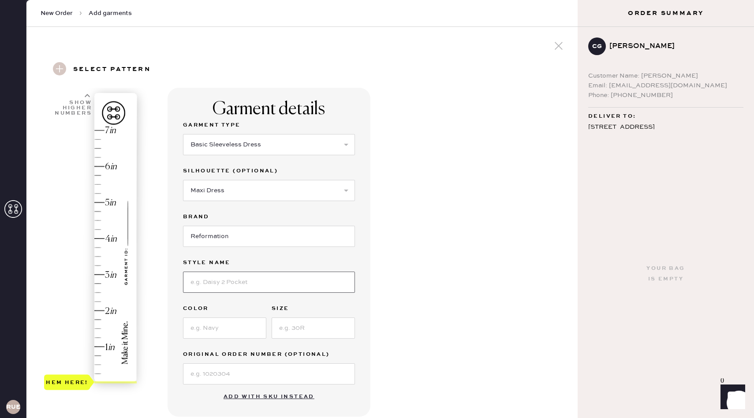
click at [255, 288] on input at bounding box center [269, 282] width 172 height 21
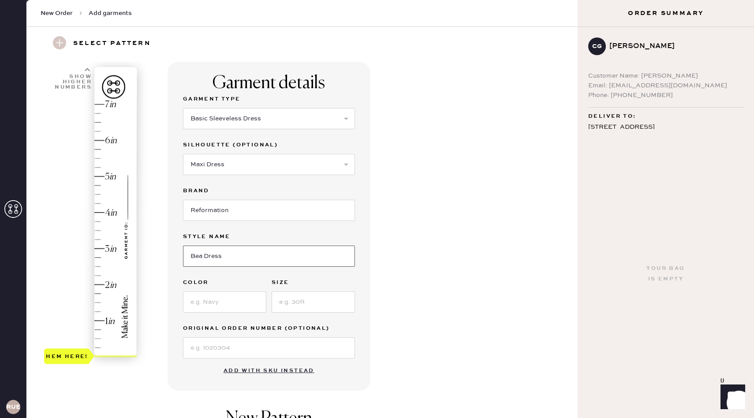
type input "Bea Dress"
click at [229, 307] on input at bounding box center [224, 302] width 83 height 21
type input "Navy"
click at [338, 303] on input at bounding box center [313, 302] width 83 height 21
type input "0"
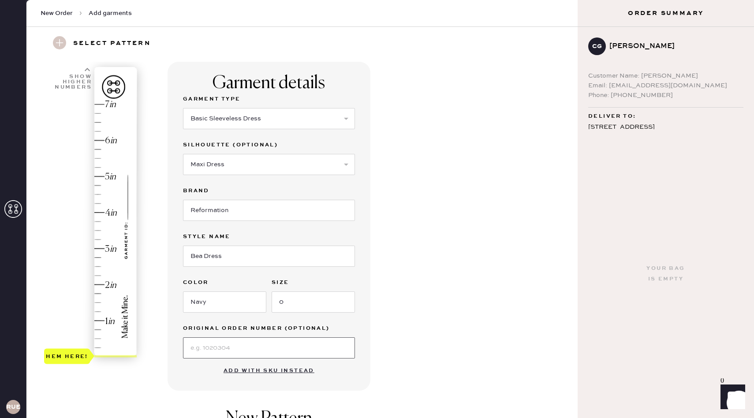
click at [253, 343] on input at bounding box center [269, 347] width 172 height 21
type input "S26311499"
click at [397, 335] on div "Garment details Garment Type Select Basic Skirt Jeans Leggings Pants Shorts Bas…" at bounding box center [369, 312] width 403 height 501
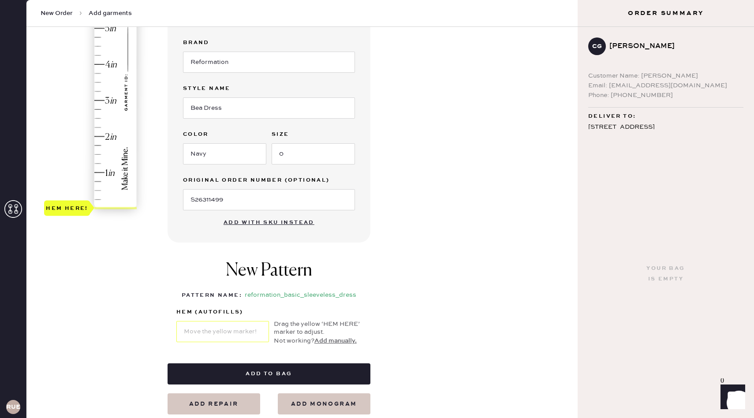
scroll to position [170, 0]
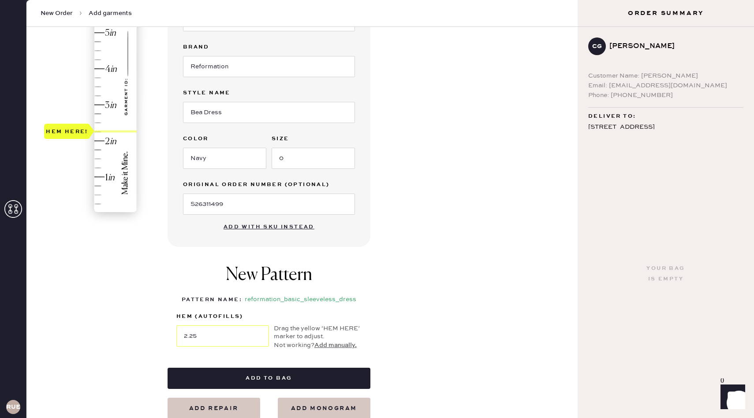
type input "2"
drag, startPoint x: 83, startPoint y: 214, endPoint x: 86, endPoint y: 143, distance: 71.5
click at [86, 143] on div "Hem here!" at bounding box center [67, 140] width 42 height 11
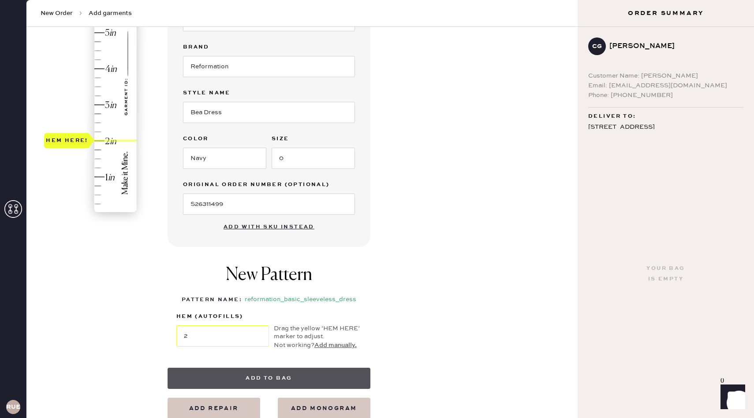
click at [292, 382] on button "Add to bag" at bounding box center [269, 378] width 203 height 21
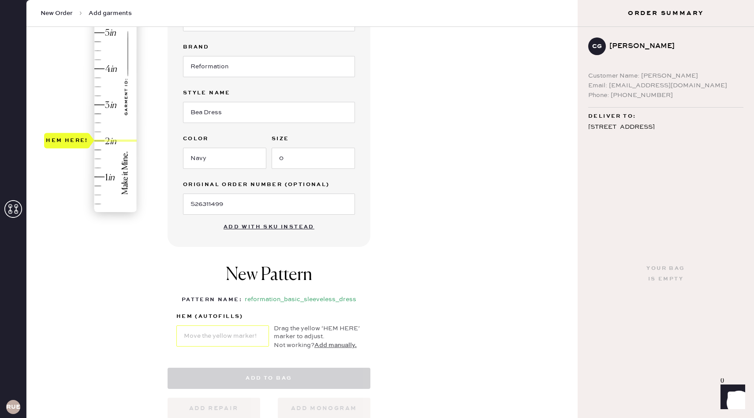
select select "7"
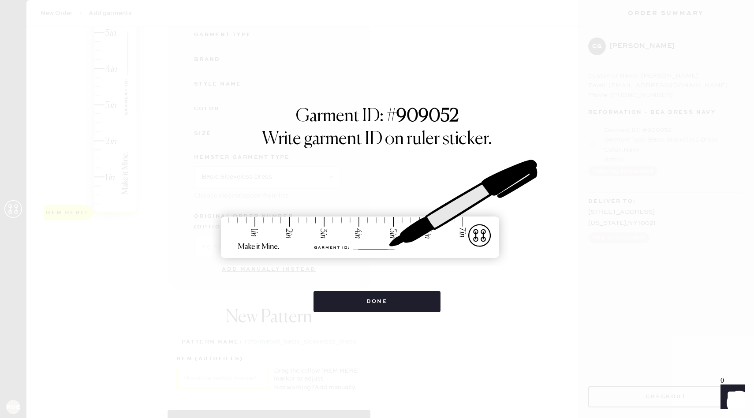
drag, startPoint x: 398, startPoint y: 304, endPoint x: 390, endPoint y: 355, distance: 51.3
click at [390, 355] on div "Garment ID: # 909052 Write garment ID on ruler sticker. Done" at bounding box center [377, 209] width 754 height 418
click at [401, 304] on button "Done" at bounding box center [377, 301] width 127 height 21
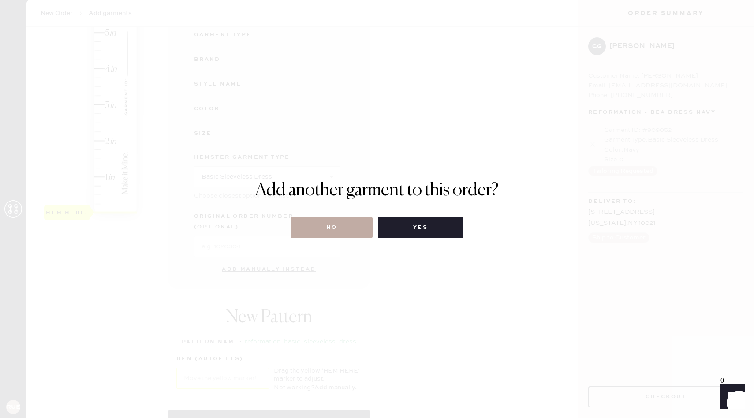
click at [358, 229] on button "No" at bounding box center [332, 227] width 82 height 21
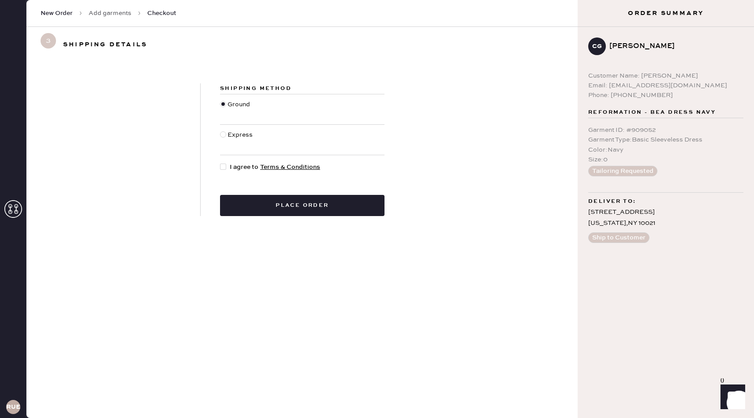
click at [234, 165] on span "I agree to Terms & Conditions" at bounding box center [275, 167] width 90 height 10
click at [221, 163] on input "I agree to Terms & Conditions" at bounding box center [220, 162] width 0 height 0
checkbox input "true"
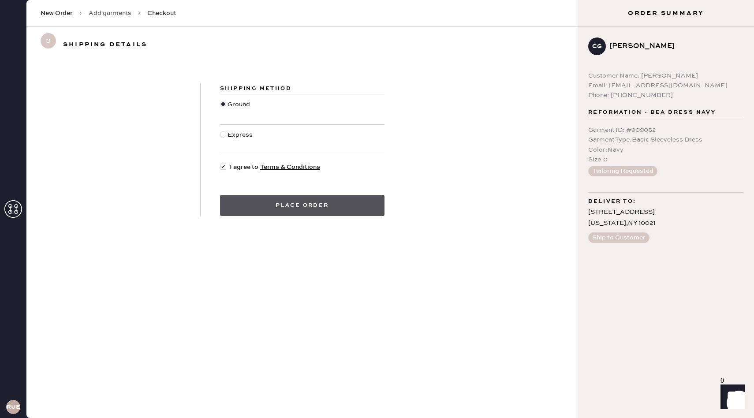
click at [267, 206] on button "Place order" at bounding box center [302, 205] width 165 height 21
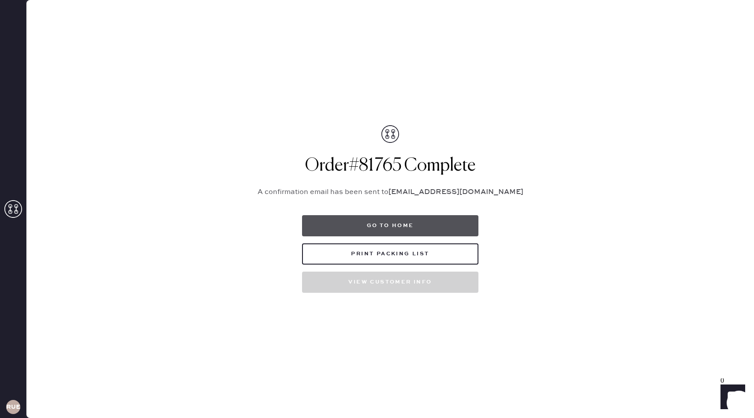
click at [445, 225] on button "Go to home" at bounding box center [390, 225] width 176 height 21
